Goal: Task Accomplishment & Management: Use online tool/utility

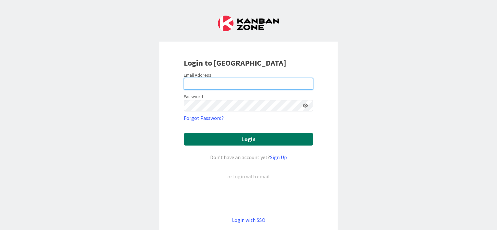
type input "diego.o.gomes@timestamp.pt"
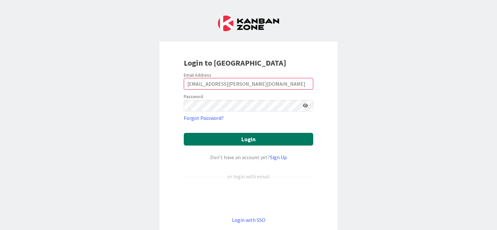
click at [243, 139] on button "Login" at bounding box center [248, 139] width 129 height 13
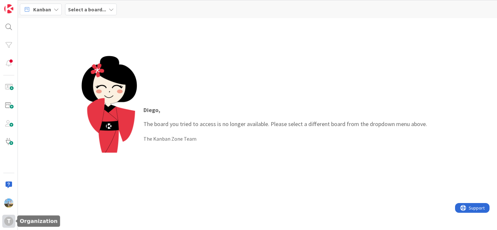
click at [12, 220] on div "T" at bounding box center [8, 221] width 9 height 9
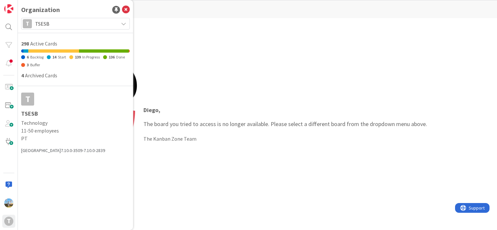
click at [32, 99] on div "T" at bounding box center [27, 99] width 13 height 13
click at [50, 24] on span "TSESB" at bounding box center [75, 23] width 80 height 9
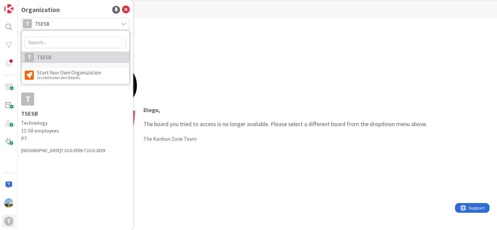
click at [45, 58] on span "TSESB" at bounding box center [81, 57] width 89 height 10
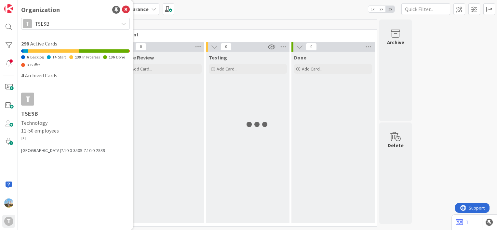
click at [199, 19] on div "0 Upstream 0 Info 0 Building 0 Ready 4 Selection 0 Selected 0 Development 0 Ong…" at bounding box center [257, 124] width 479 height 212
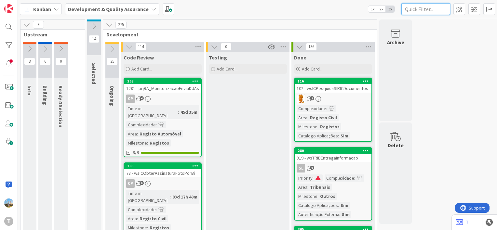
click at [416, 7] on input "text" at bounding box center [425, 9] width 49 height 12
paste input "wssircomcertidaopermanentecomercial"
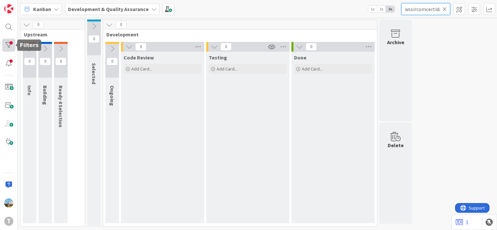
type input "wssircomcertidaopermanentecomercial"
click at [8, 47] on div at bounding box center [8, 45] width 13 height 13
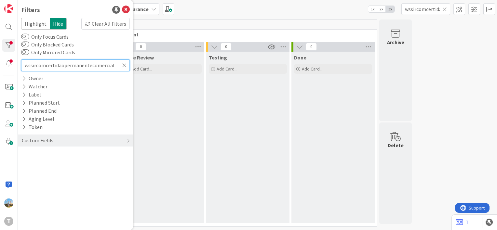
click at [114, 66] on input "wssircomcertidaopermanentecomercial" at bounding box center [75, 65] width 109 height 12
type input "wssircomcertidaopermanente"
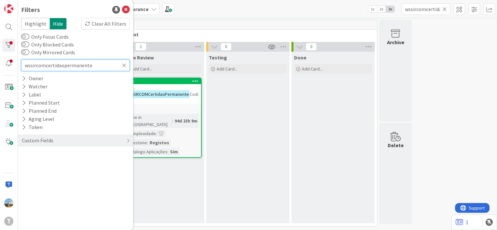
type input "wssircomcertidaopermanente"
click at [246, 154] on div "Testing Add Card..." at bounding box center [247, 138] width 83 height 172
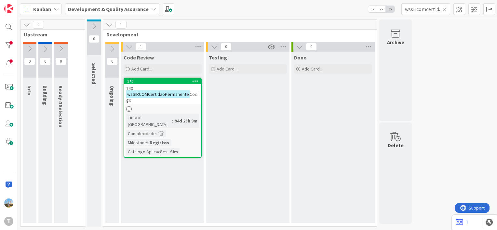
click at [167, 104] on div "140 - wsSIRCOMCertidaoPermanente Codigo" at bounding box center [162, 94] width 77 height 20
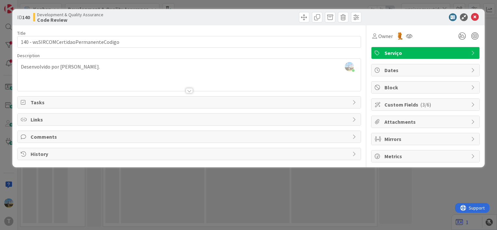
click at [190, 90] on div at bounding box center [189, 90] width 7 height 5
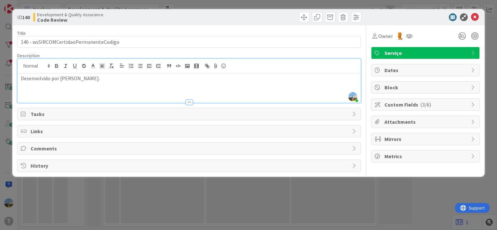
click at [191, 100] on div at bounding box center [189, 102] width 7 height 5
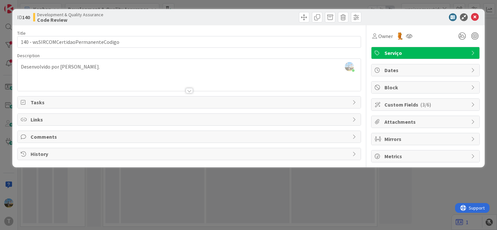
click at [138, 149] on div "History" at bounding box center [189, 154] width 343 height 12
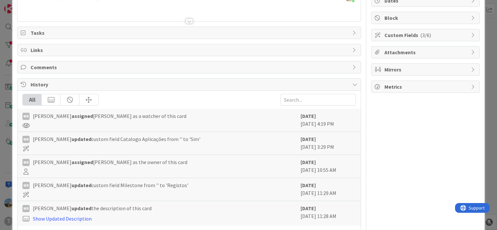
scroll to position [93, 0]
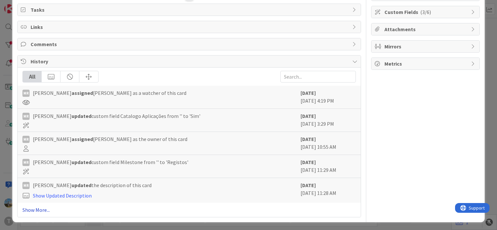
click at [36, 208] on link "Show More..." at bounding box center [188, 210] width 333 height 8
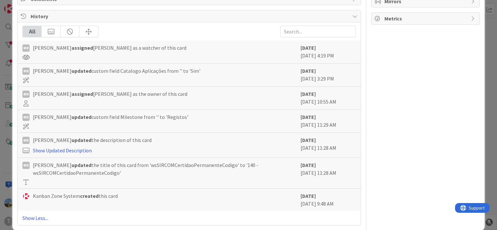
scroll to position [146, 0]
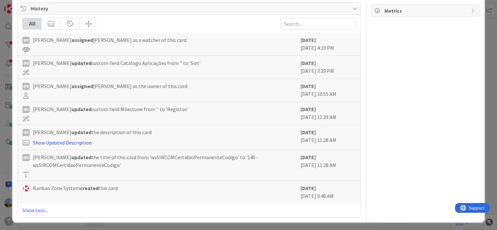
click at [77, 140] on link "Show Updated Description" at bounding box center [62, 142] width 59 height 7
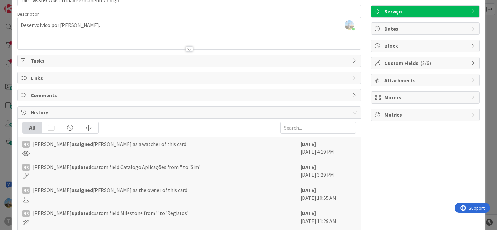
scroll to position [0, 0]
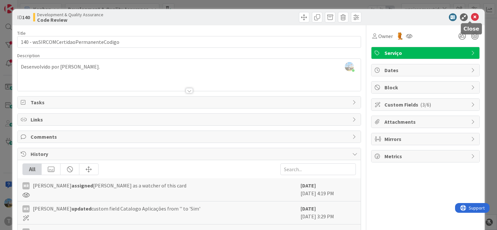
click at [472, 16] on icon at bounding box center [475, 17] width 8 height 8
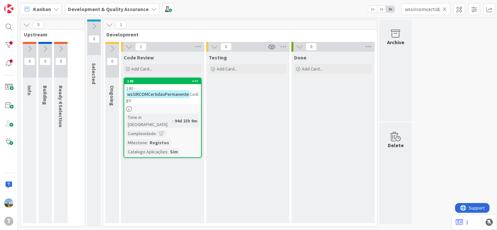
click at [268, 97] on div "Testing Add Card..." at bounding box center [247, 138] width 83 height 172
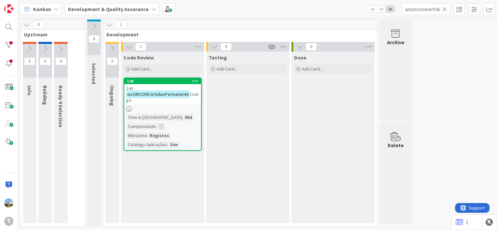
click at [232, 130] on div "Testing Add Card..." at bounding box center [247, 138] width 83 height 172
